Goal: Transaction & Acquisition: Download file/media

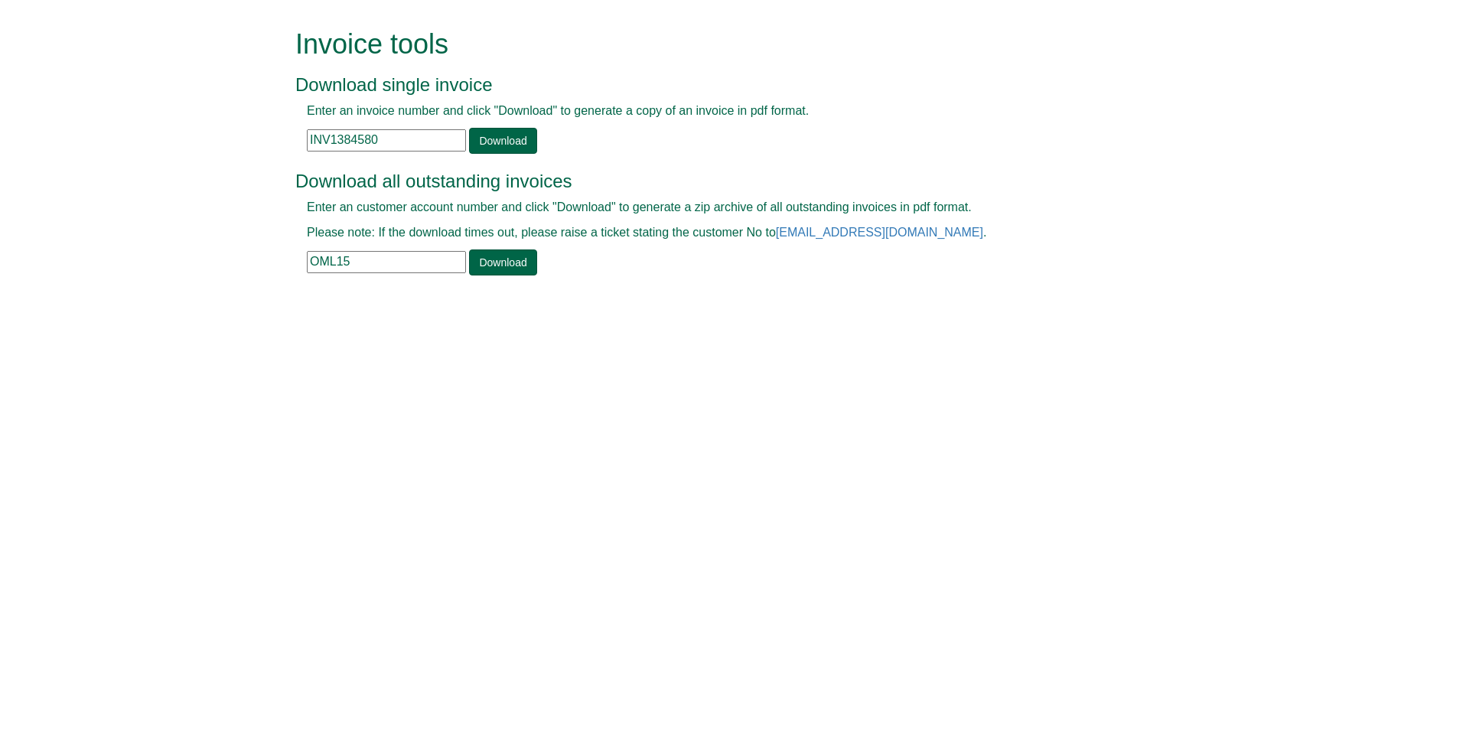
drag, startPoint x: 396, startPoint y: 146, endPoint x: 300, endPoint y: 135, distance: 96.2
click at [300, 135] on div "Enter an invoice number and click "Download" to generate a copy of an invoice i…" at bounding box center [714, 128] width 838 height 51
paste input "INV1367851"
type input "INV1367851"
click at [503, 137] on link "Download" at bounding box center [502, 141] width 67 height 26
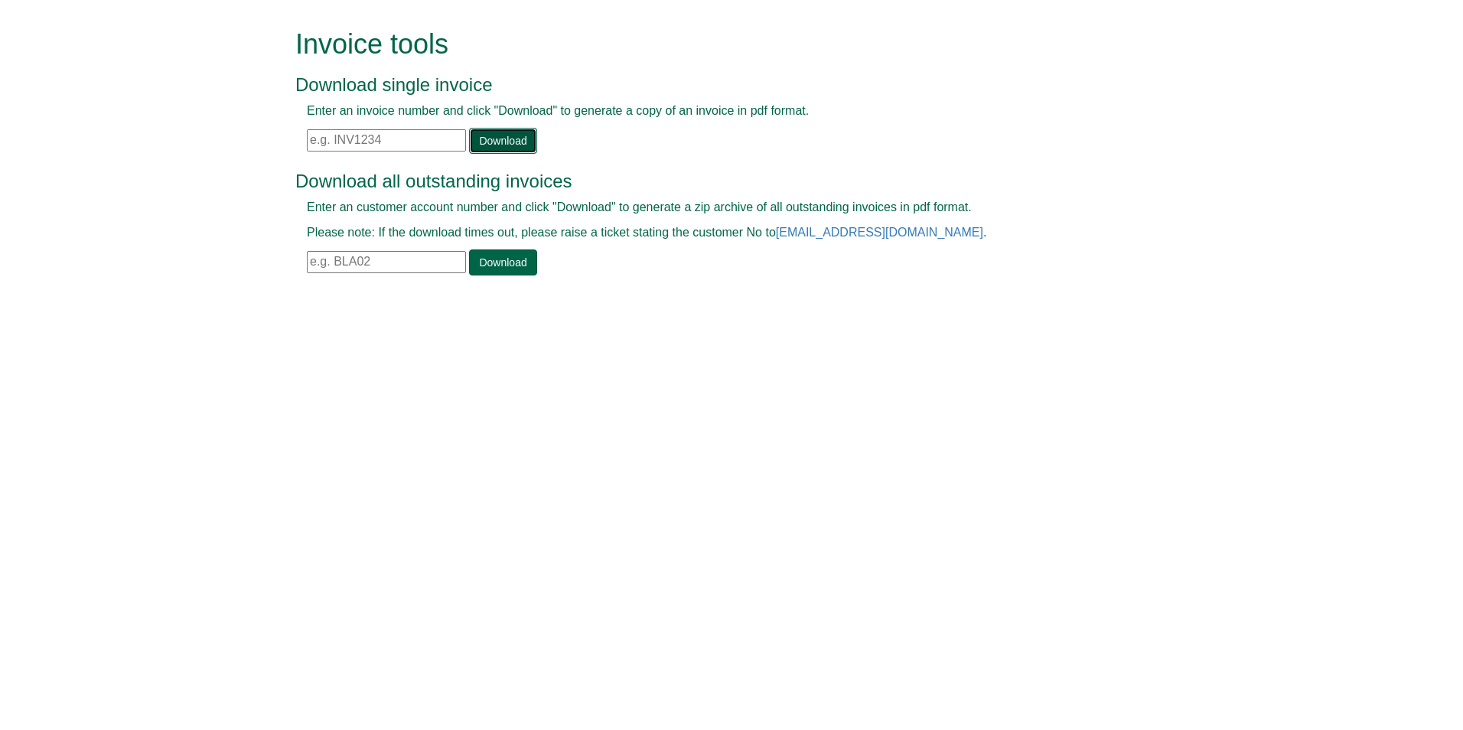
click at [485, 134] on link "Download" at bounding box center [502, 141] width 67 height 26
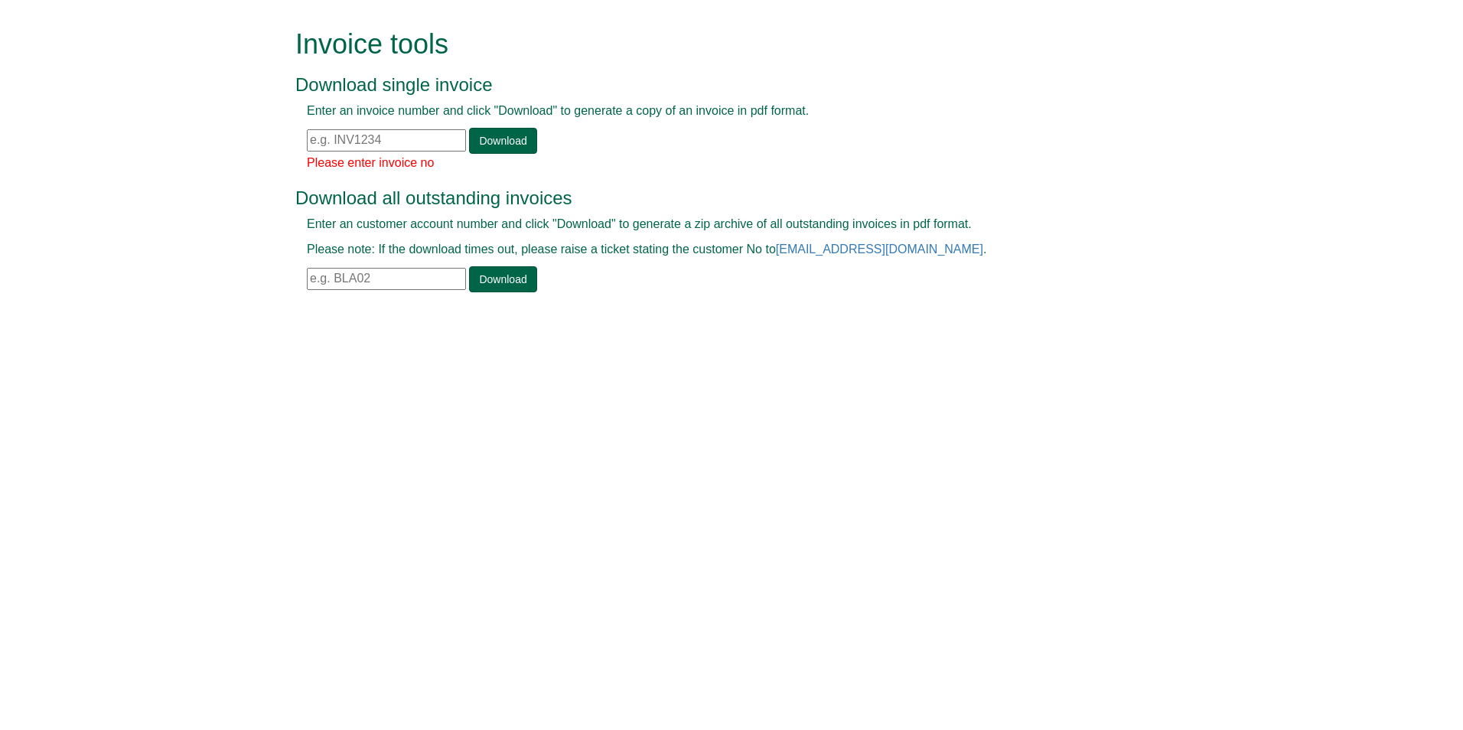
click at [308, 136] on input "text" at bounding box center [386, 140] width 159 height 22
paste input "INV1367851"
type input "INV1367851"
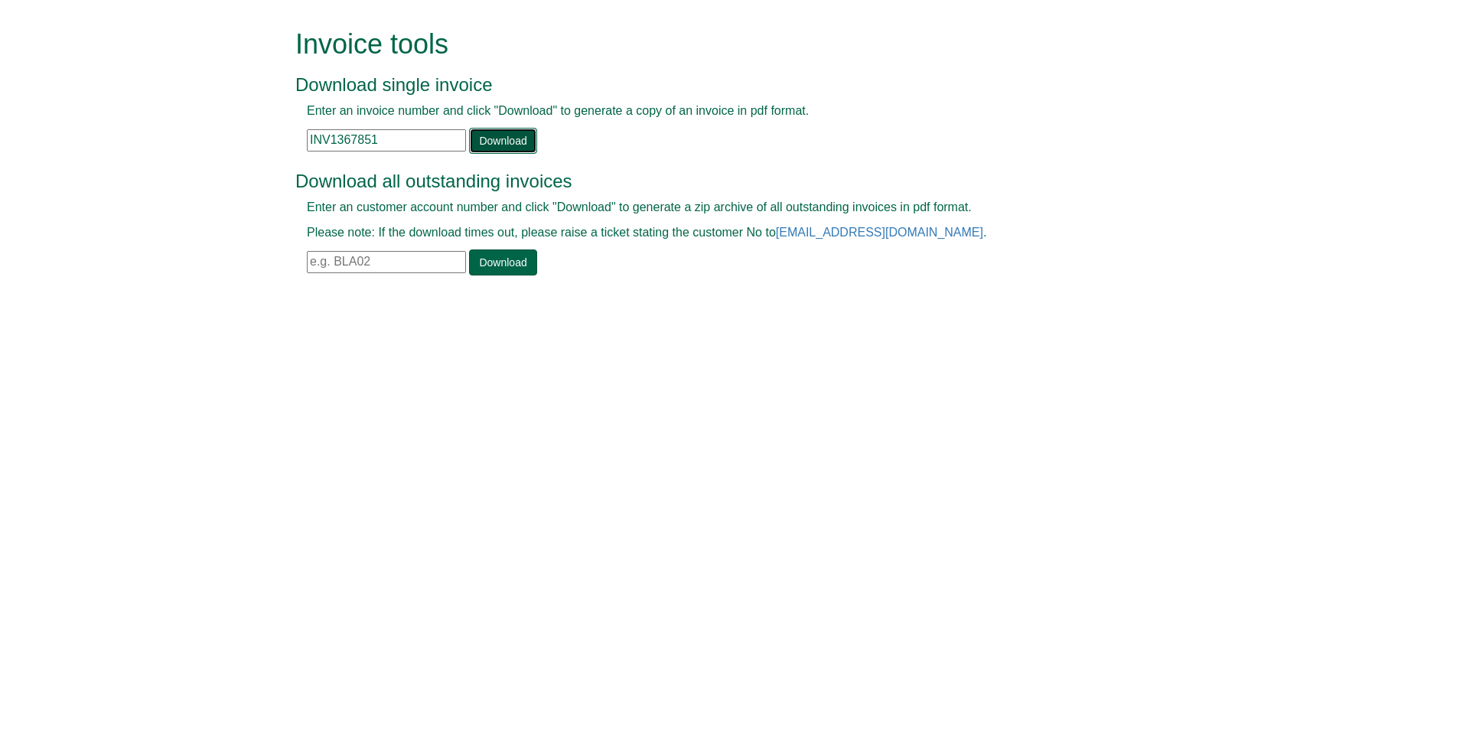
click at [509, 135] on link "Download" at bounding box center [502, 141] width 67 height 26
